Goal: Find specific page/section: Find specific page/section

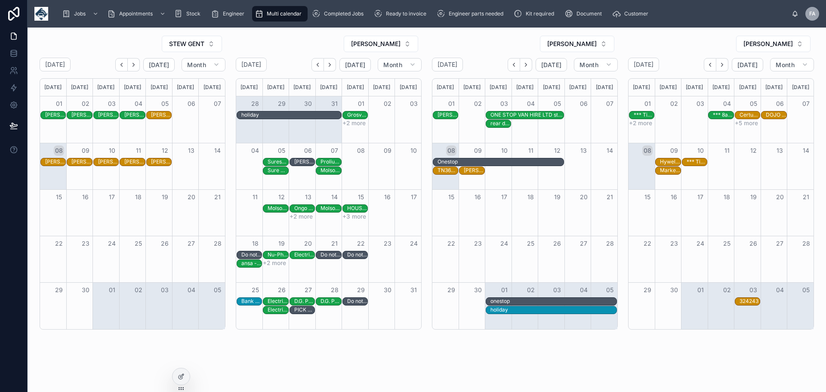
scroll to position [320, 0]
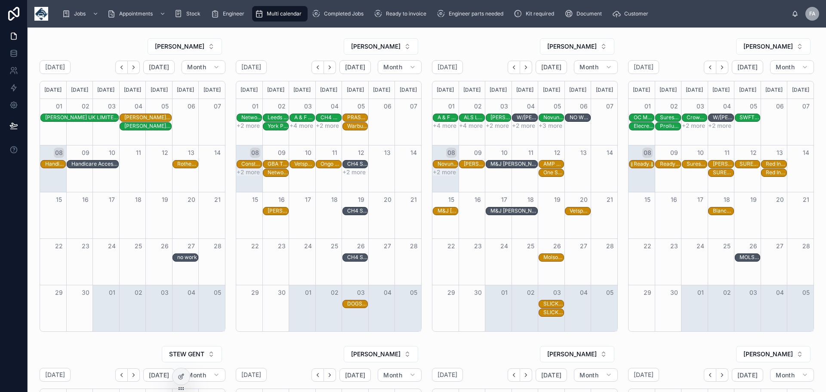
click at [640, 164] on div "Readypower Rail Services Limited - 00324040 - 2 x deinstalls - 8am timed - NG11…" at bounding box center [644, 163] width 20 height 7
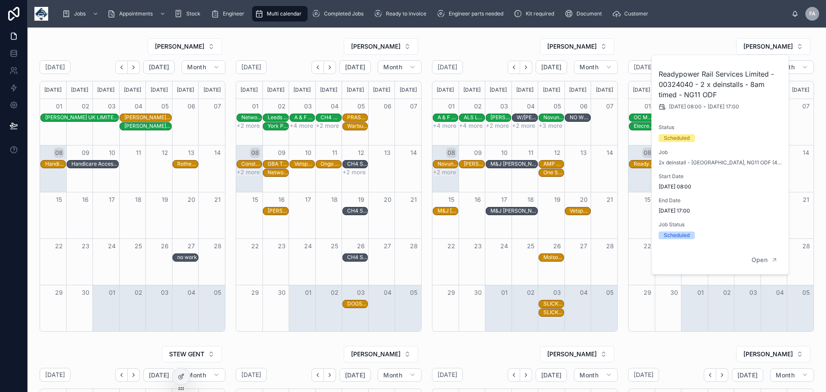
click at [633, 205] on div "15" at bounding box center [641, 199] width 26 height 15
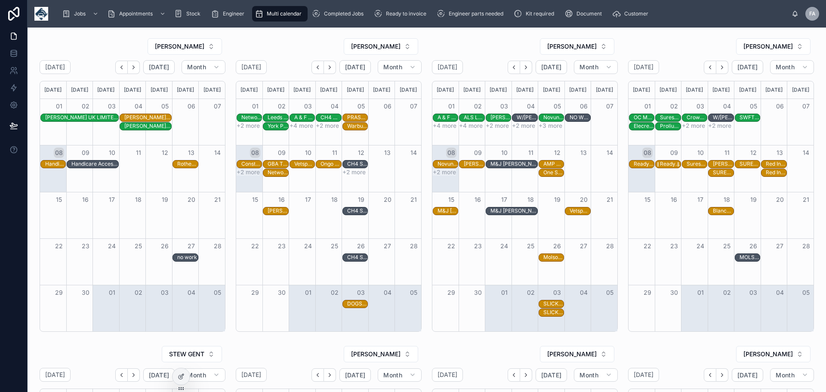
click at [665, 162] on div "Readypower Rail Services Limited - 00324040 - 2 x deinstalls - 8am timed - NG11…" at bounding box center [670, 163] width 20 height 7
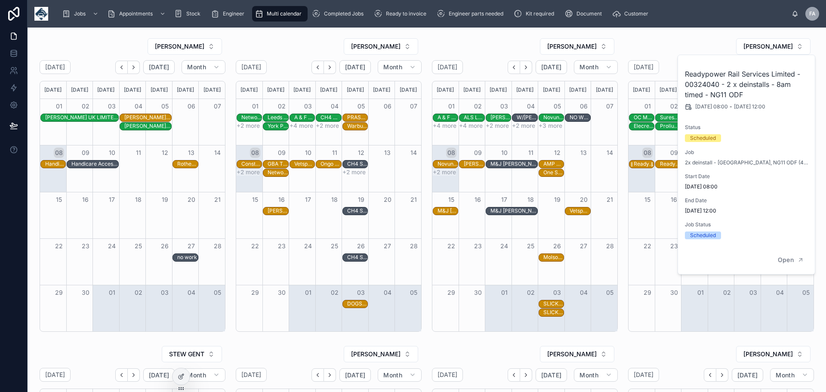
click at [637, 163] on div "Readypower Rail Services Limited - 00324040 - 2 x deinstalls - 8am timed - NG11…" at bounding box center [644, 163] width 20 height 7
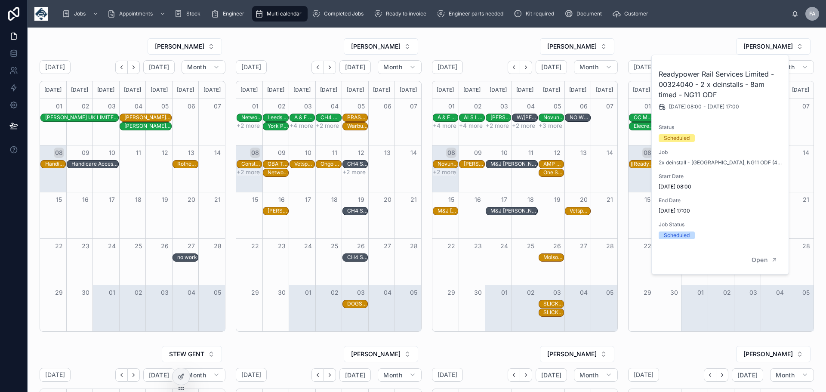
click at [637, 163] on div "Readypower Rail Services Limited - 00324040 - 2 x deinstalls - 8am timed - NG11…" at bounding box center [644, 163] width 20 height 7
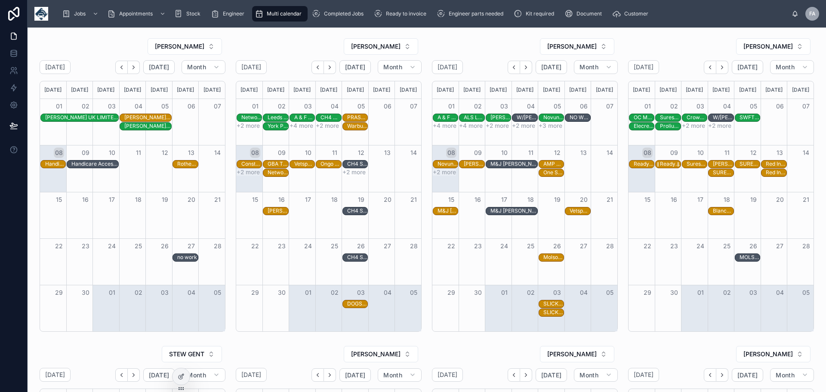
click at [669, 164] on div "Readypower Rail Services Limited - 00324040 - 2 x deinstalls - 8am timed - NG11…" at bounding box center [670, 163] width 20 height 7
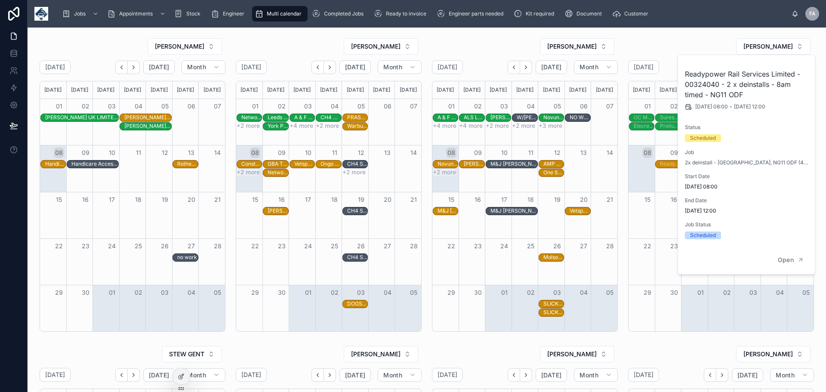
click at [635, 162] on div "Readypower Rail Services Limited - 00324040 - 2 x deinstalls - 8am timed - NG11…" at bounding box center [644, 163] width 20 height 7
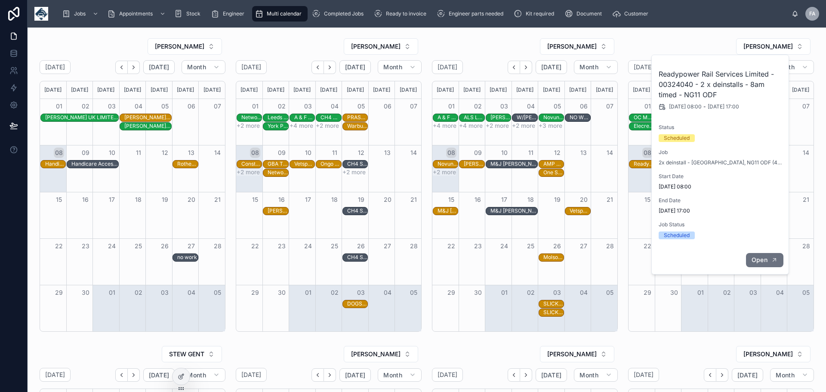
click at [767, 263] on span "Open" at bounding box center [759, 260] width 16 height 8
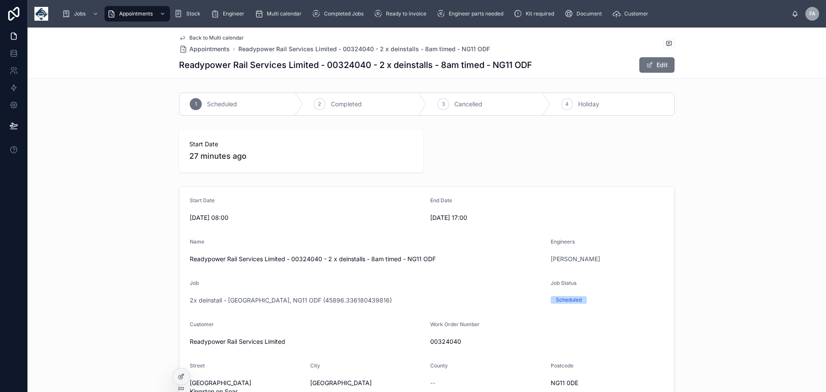
click at [200, 40] on span "Back to Multi calendar" at bounding box center [216, 37] width 55 height 7
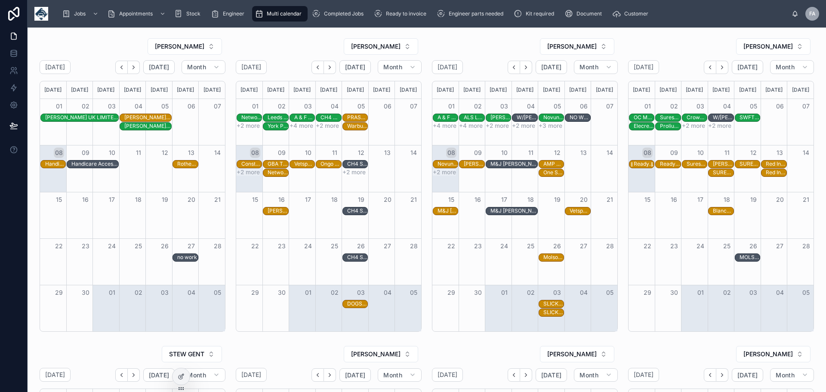
click at [639, 164] on div "Readypower Rail Services Limited - 00324040 - 2 x deinstalls - 8am timed - NG11…" at bounding box center [644, 163] width 20 height 7
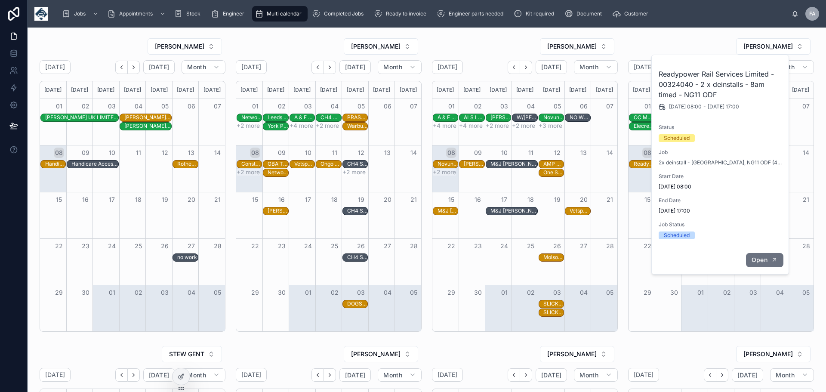
click at [764, 260] on span "Open" at bounding box center [759, 260] width 16 height 8
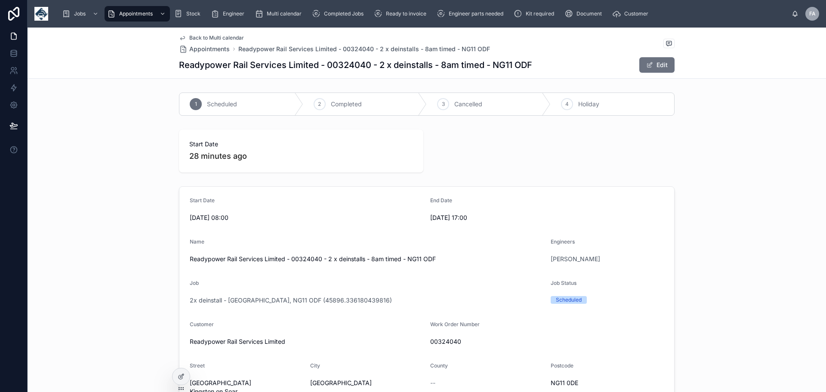
click at [191, 38] on span "Back to Multi calendar" at bounding box center [216, 37] width 55 height 7
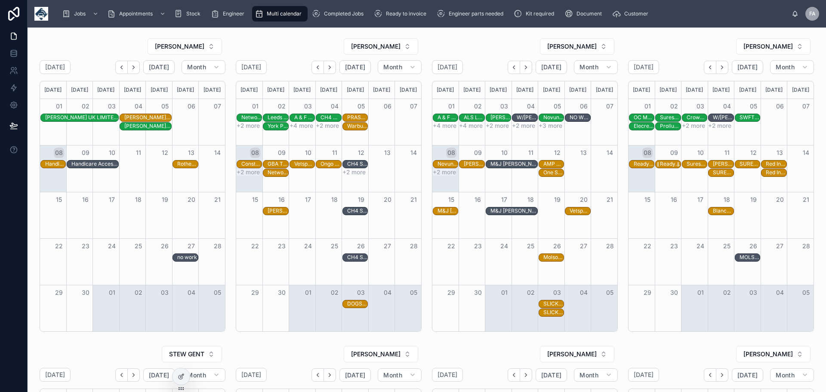
click at [663, 165] on div "Readypower Rail Services Limited - 00324040 - 2 x deinstalls - 8am timed - NG11…" at bounding box center [670, 163] width 20 height 7
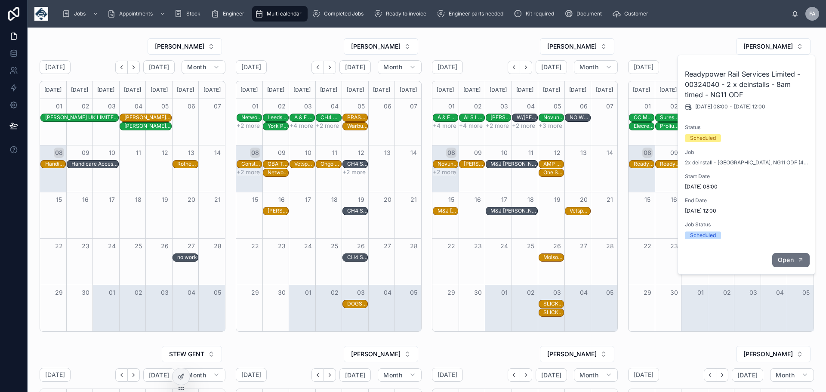
click at [782, 259] on span "Open" at bounding box center [786, 260] width 16 height 8
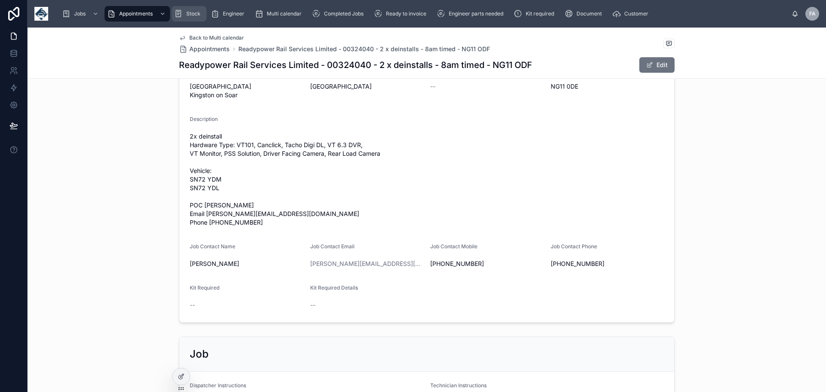
scroll to position [301, 0]
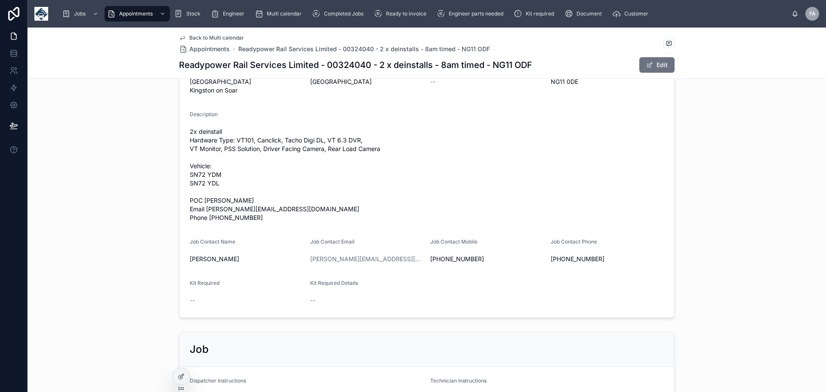
click at [207, 37] on span "Back to Multi calendar" at bounding box center [216, 37] width 55 height 7
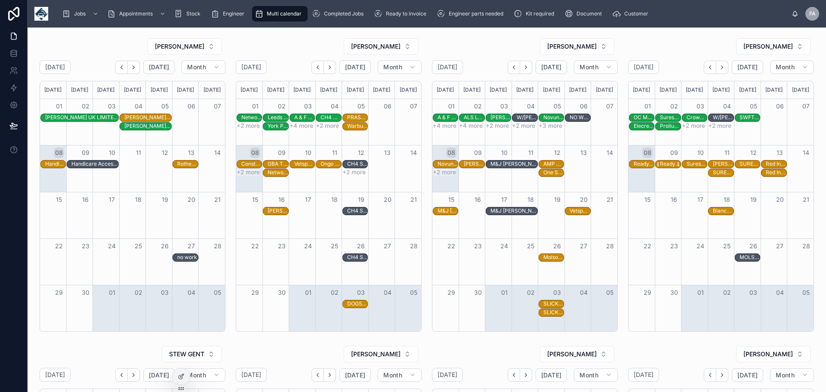
click at [666, 164] on div "Readypower Rail Services Limited - 00324040 - 2 x deinstalls - 8am timed - NG11…" at bounding box center [670, 163] width 20 height 7
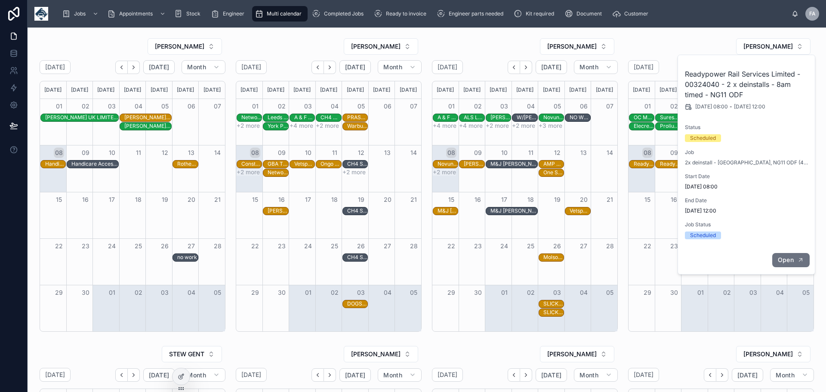
click at [788, 261] on span "Open" at bounding box center [786, 260] width 16 height 8
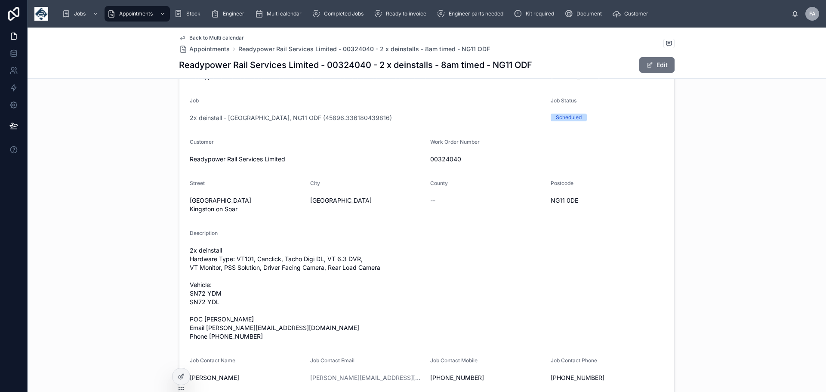
scroll to position [201, 0]
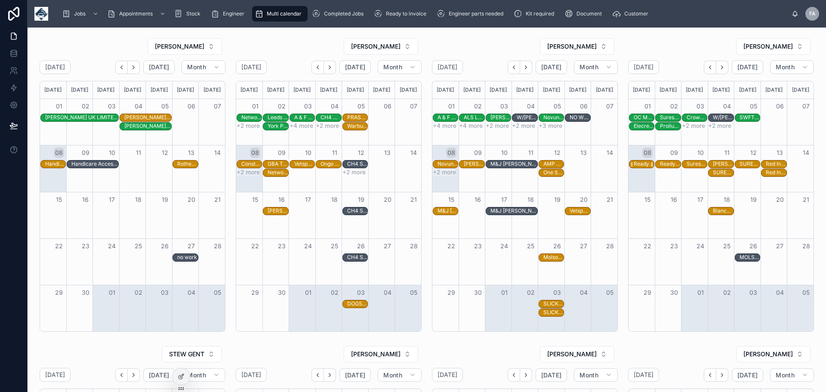
click at [640, 165] on div "Readypower Rail Services Limited - 00324040 - 2 x deinstalls - 8am timed - NG11…" at bounding box center [644, 163] width 20 height 7
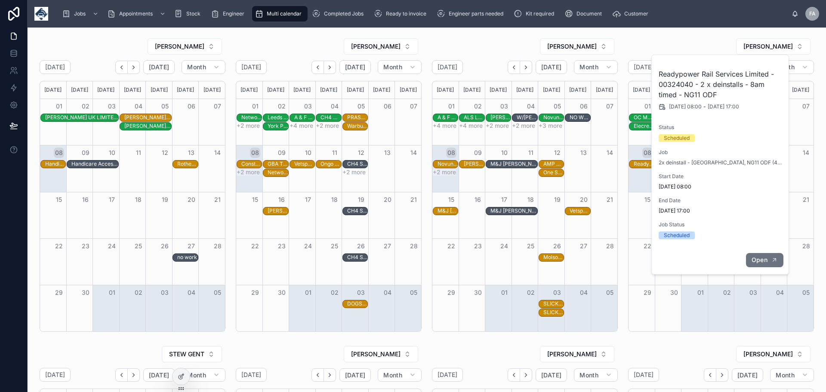
click at [765, 255] on button "Open" at bounding box center [764, 260] width 37 height 14
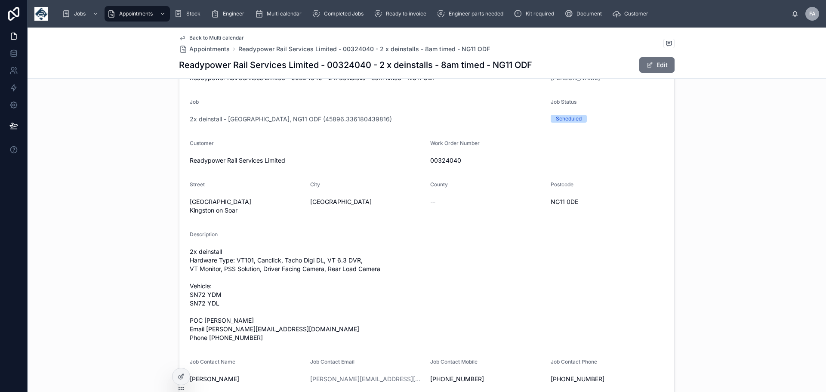
scroll to position [201, 0]
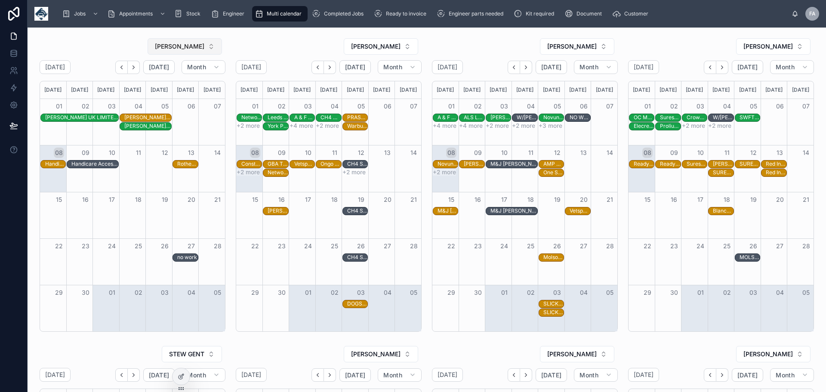
click at [213, 47] on button "[PERSON_NAME]" at bounding box center [185, 46] width 74 height 16
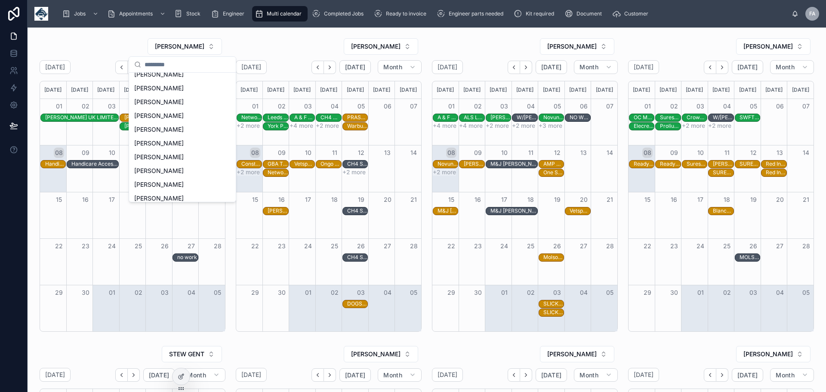
scroll to position [188, 0]
click at [199, 167] on div "[PERSON_NAME]" at bounding box center [182, 168] width 103 height 14
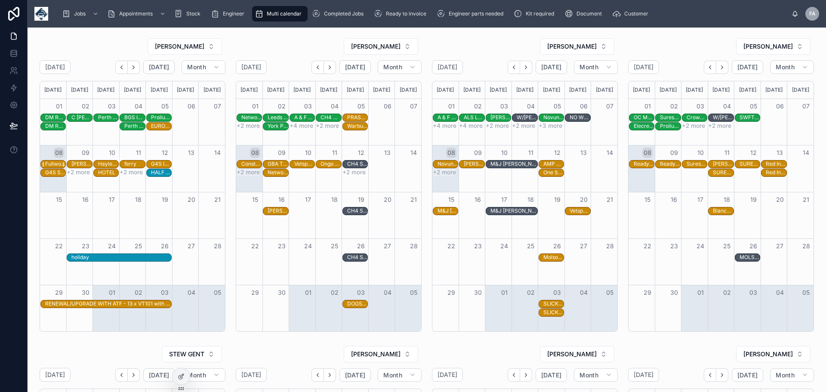
click at [55, 164] on div "Fullwoodhead Dairy Supplies Ltd - 00324297 - 1 x service call - pm -KA6 5JW" at bounding box center [55, 163] width 20 height 7
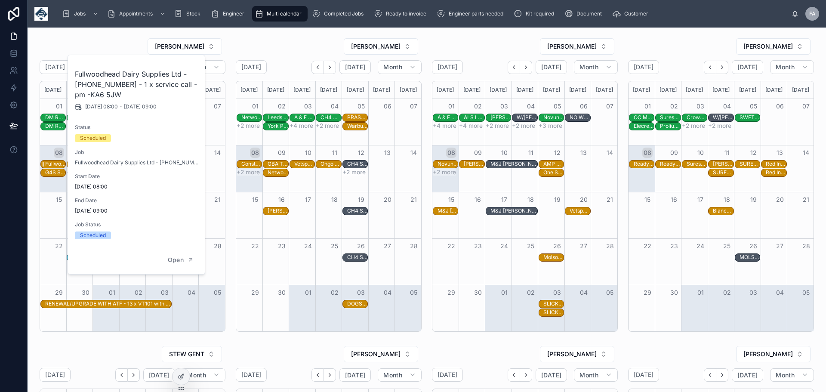
click at [55, 164] on div "Fullwoodhead Dairy Supplies Ltd - 00324297 - 1 x service call - pm -KA6 5JW" at bounding box center [55, 163] width 20 height 7
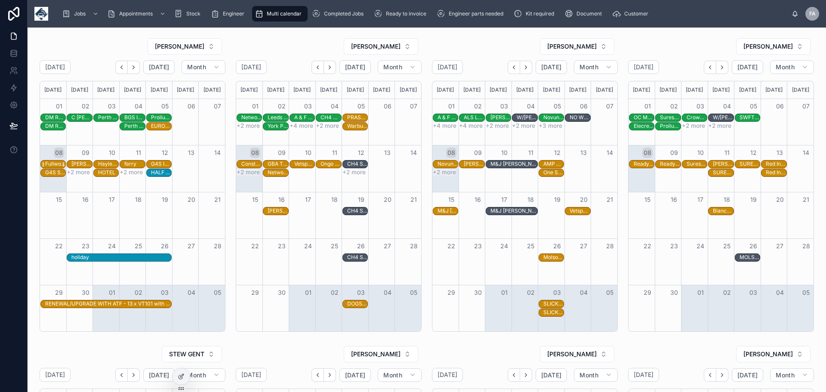
click at [55, 164] on div "Fullwoodhead Dairy Supplies Ltd - 00324297 - 1 x service call - pm -KA6 5JW" at bounding box center [55, 163] width 20 height 7
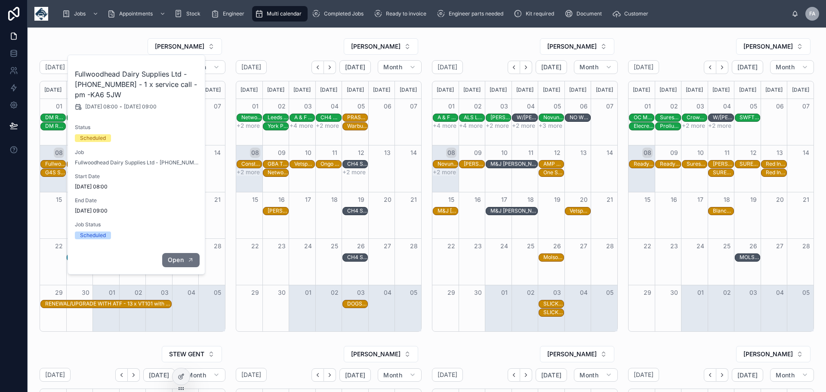
click at [177, 259] on span "Open" at bounding box center [176, 260] width 16 height 8
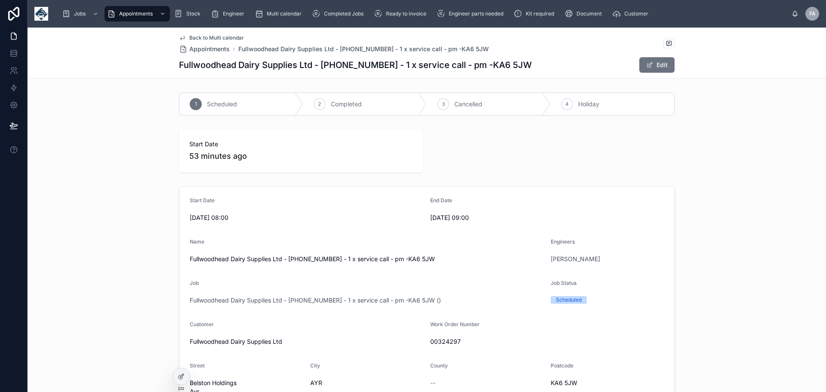
scroll to position [100, 0]
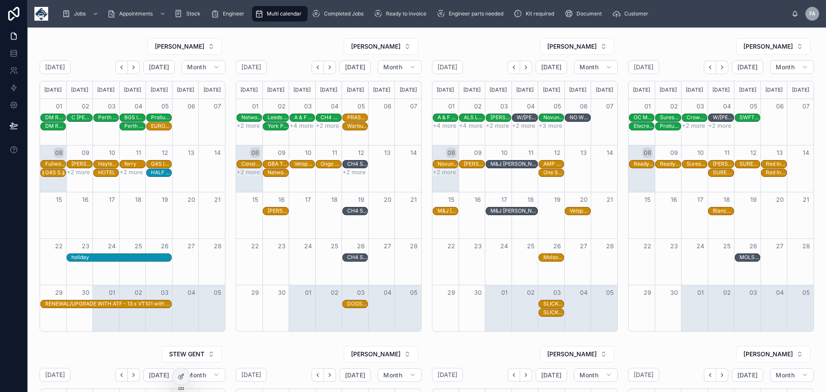
click at [55, 173] on div "G4S Secure Solutions (UK) Ltd - 00324385 - AM 1 HOURS NOTICE - 2 X SERVICE CALL…" at bounding box center [55, 172] width 20 height 7
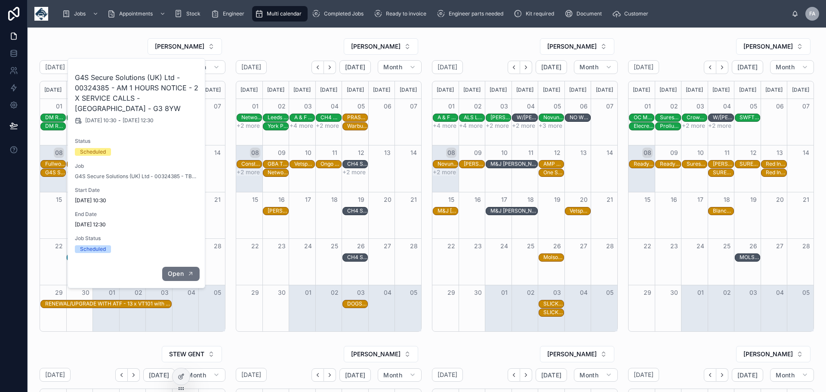
click at [180, 277] on span "Open" at bounding box center [176, 274] width 16 height 8
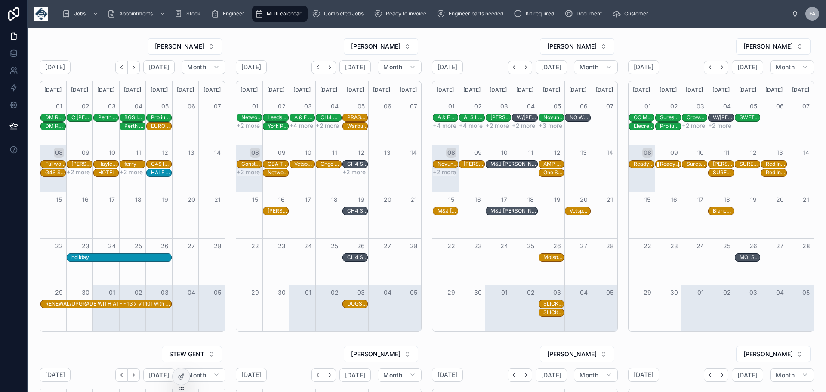
click at [662, 164] on div "Readypower Rail Services Limited - 00324040 - 2 x deinstalls - 8am timed - NG11…" at bounding box center [670, 163] width 20 height 7
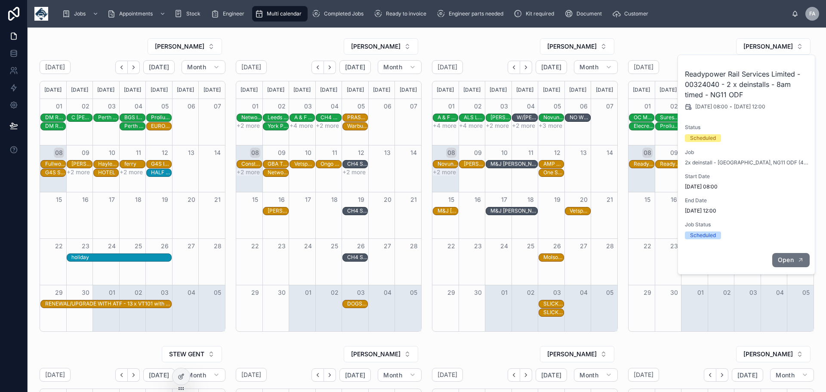
click at [783, 261] on span "Open" at bounding box center [786, 260] width 16 height 8
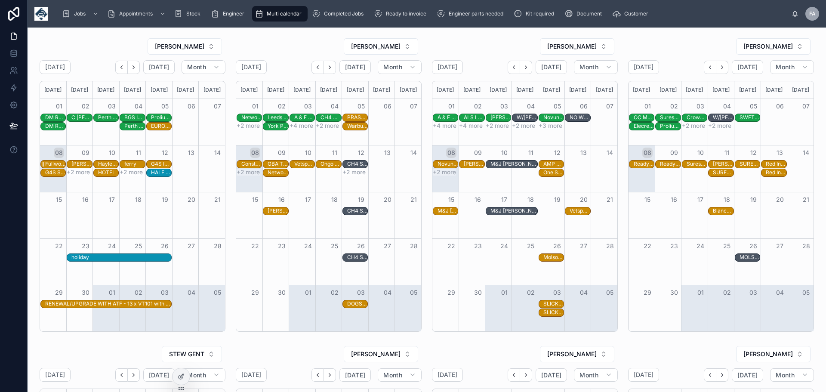
click at [49, 166] on div "Fullwoodhead Dairy Supplies Ltd - 00324297 - 1 x service call - pm -KA6 5JW" at bounding box center [55, 163] width 20 height 7
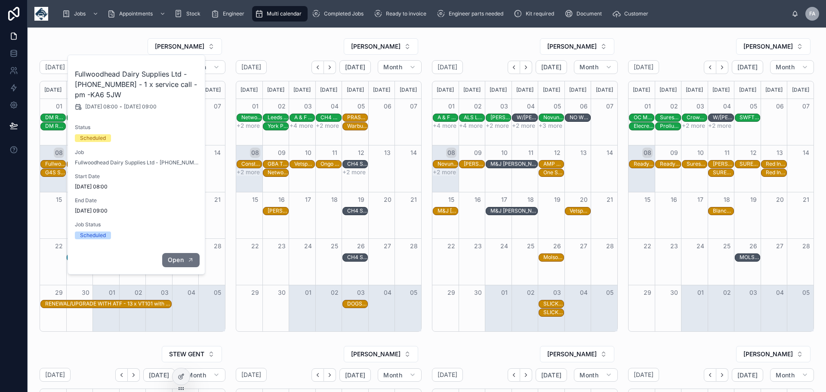
click at [182, 262] on span "Open" at bounding box center [176, 260] width 16 height 8
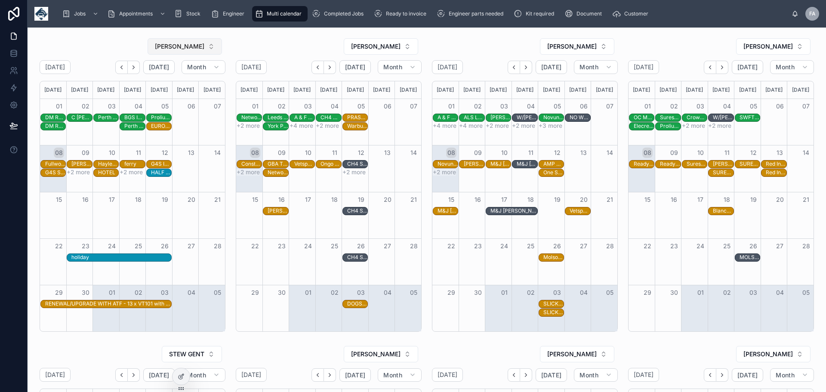
click at [209, 45] on button "[PERSON_NAME]" at bounding box center [185, 46] width 74 height 16
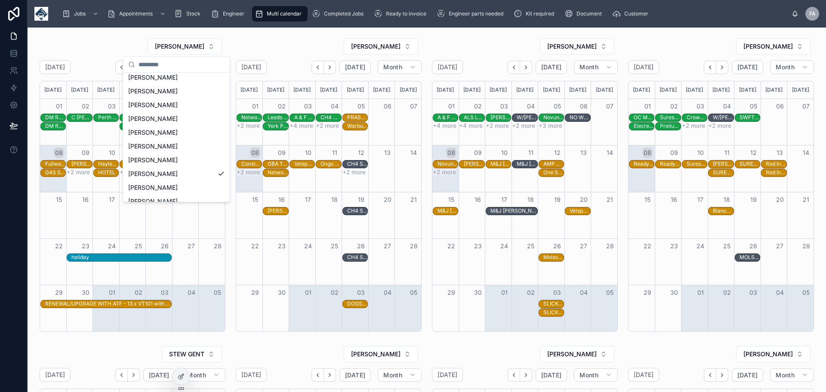
scroll to position [183, 0]
click at [166, 158] on span "[PERSON_NAME]" at bounding box center [152, 159] width 49 height 9
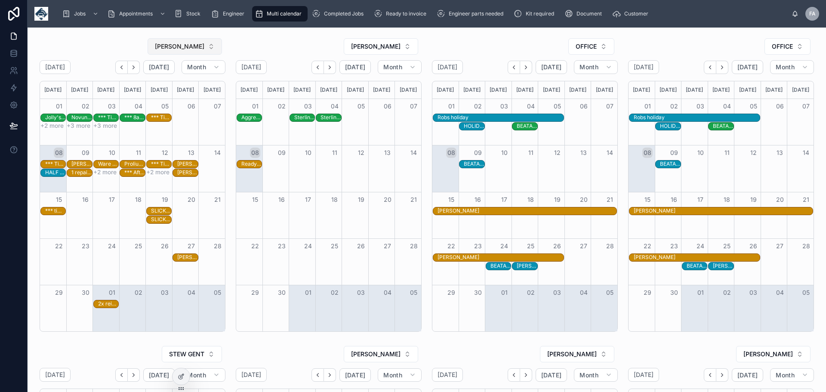
click at [211, 43] on button "[PERSON_NAME]" at bounding box center [185, 46] width 74 height 16
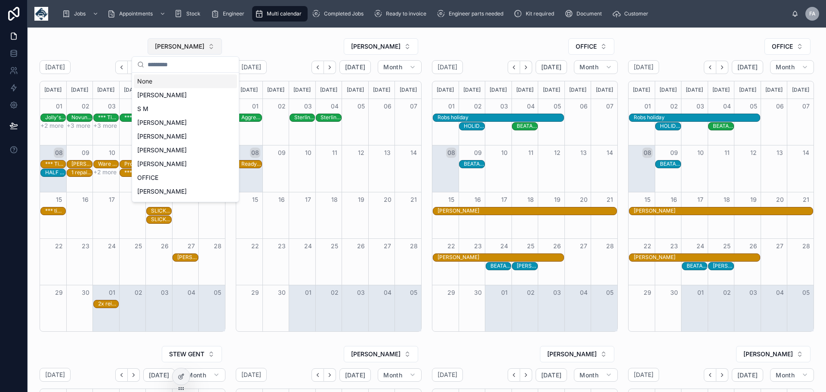
click at [211, 43] on button "[PERSON_NAME]" at bounding box center [185, 46] width 74 height 16
